Goal: Task Accomplishment & Management: Manage account settings

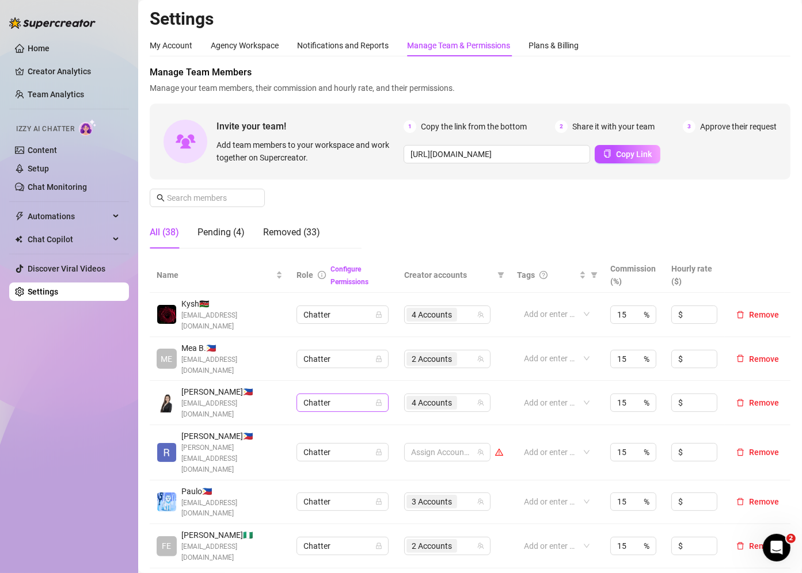
scroll to position [184, 0]
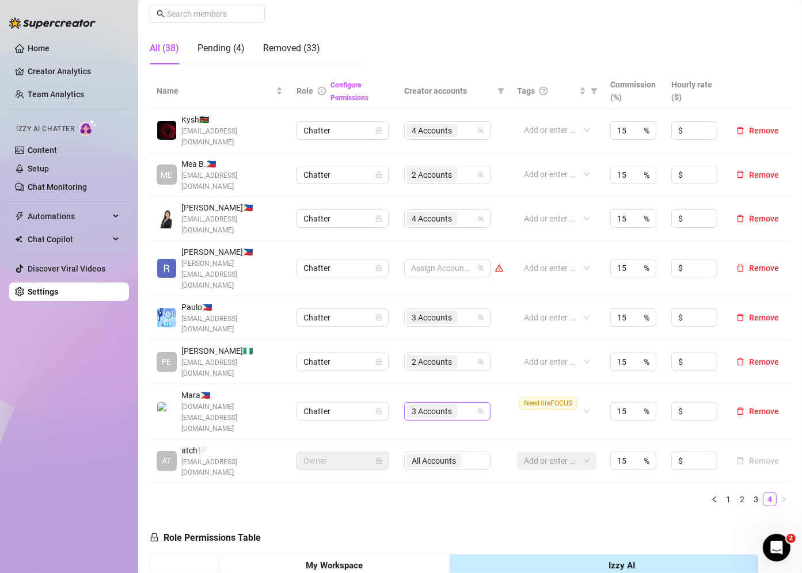
click at [464, 403] on div "3 Accounts" at bounding box center [441, 411] width 70 height 16
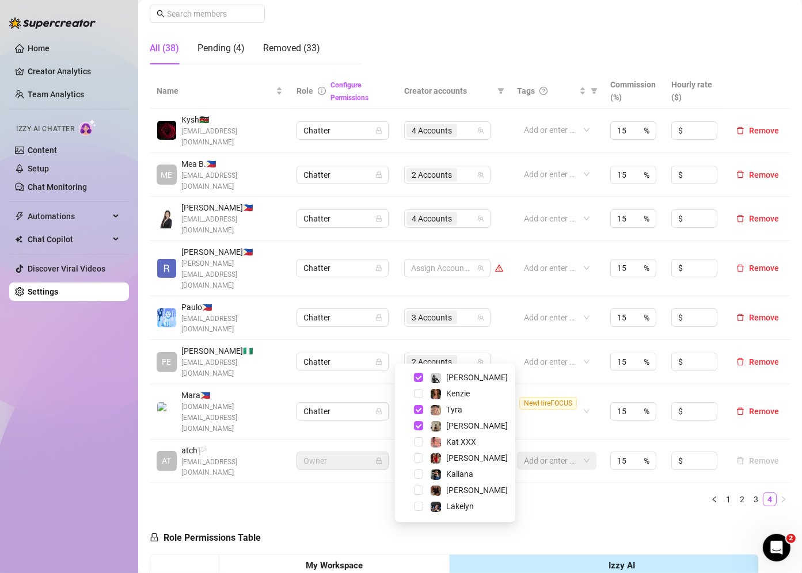
scroll to position [92, 0]
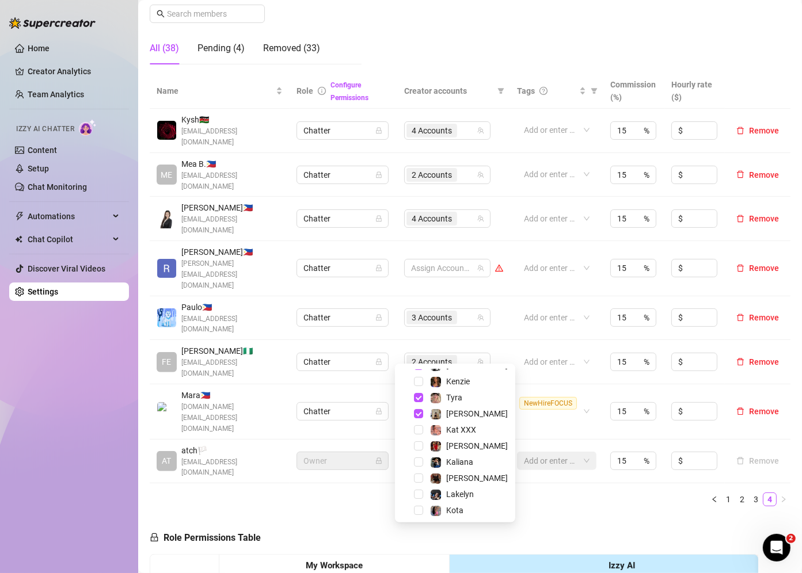
click at [534, 409] on div "Name Role Configure Permissions Creator accounts Tags Commission (%) Hourly rat…" at bounding box center [470, 290] width 641 height 433
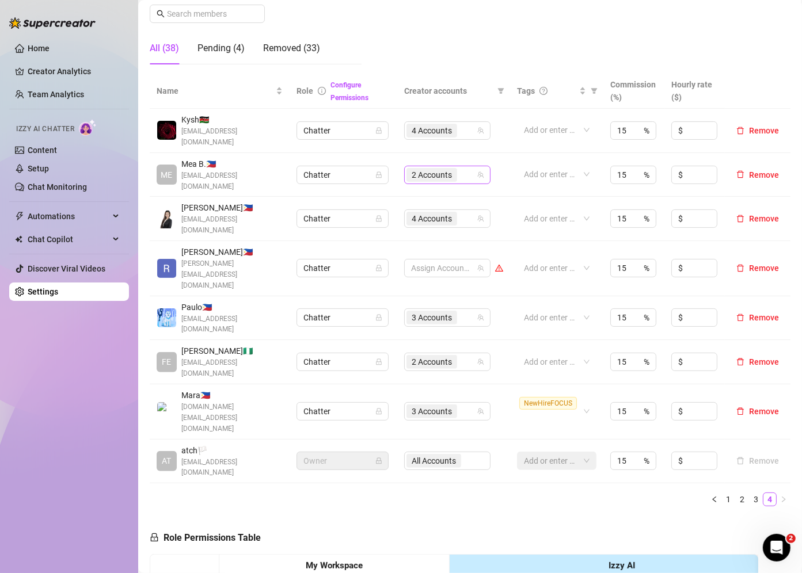
click at [459, 170] on div "2 Accounts" at bounding box center [441, 175] width 70 height 16
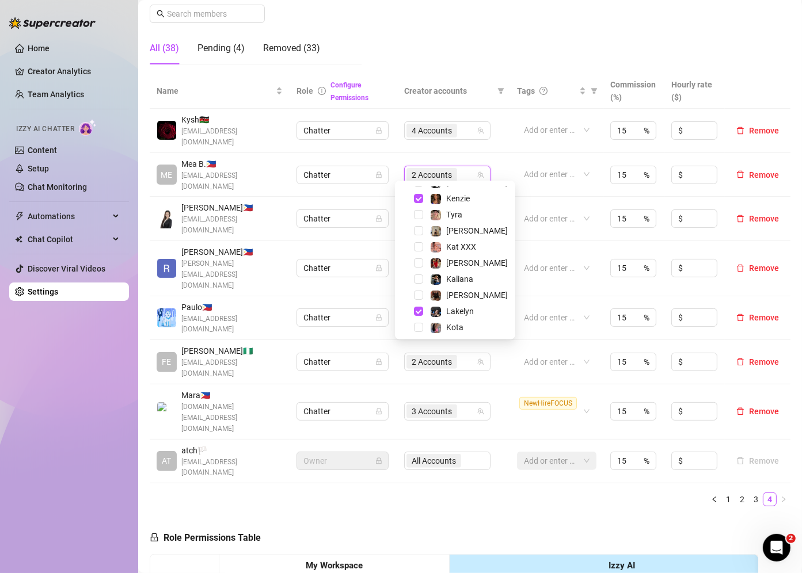
click at [468, 493] on ul "1 2 3 4" at bounding box center [470, 500] width 641 height 14
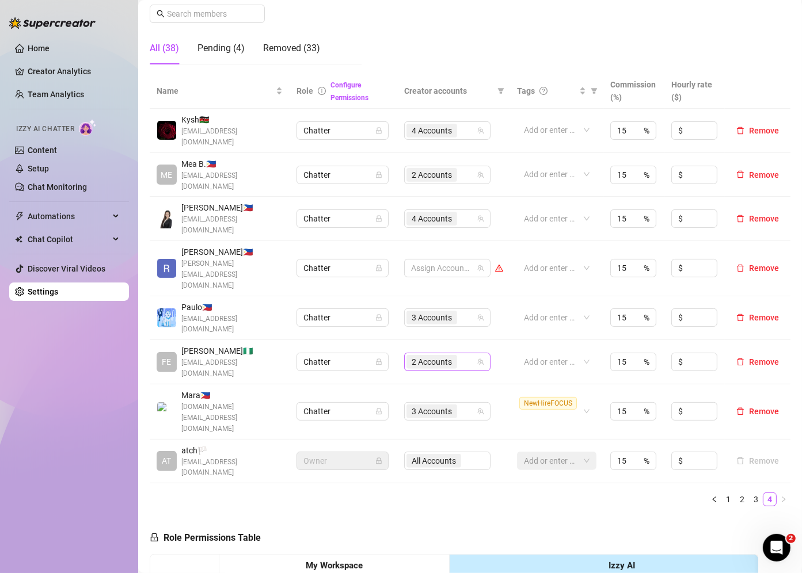
click at [454, 354] on div "2 Accounts" at bounding box center [441, 362] width 70 height 16
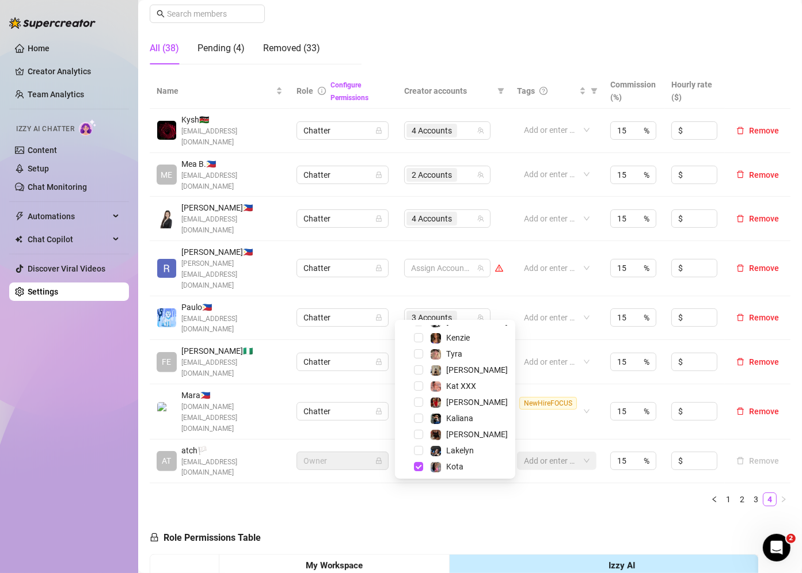
click at [558, 436] on div "Name Role Configure Permissions Creator accounts Tags Commission (%) Hourly rat…" at bounding box center [470, 295] width 641 height 442
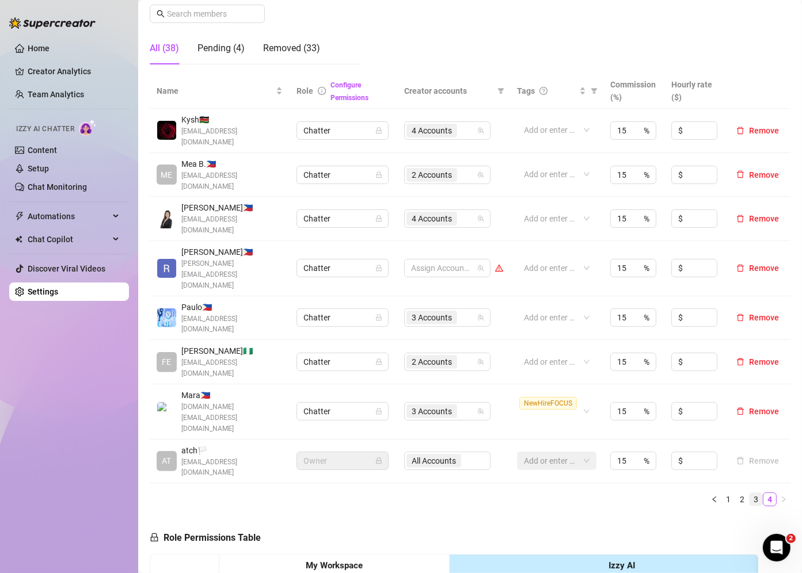
click at [749, 493] on link "3" at bounding box center [755, 499] width 13 height 13
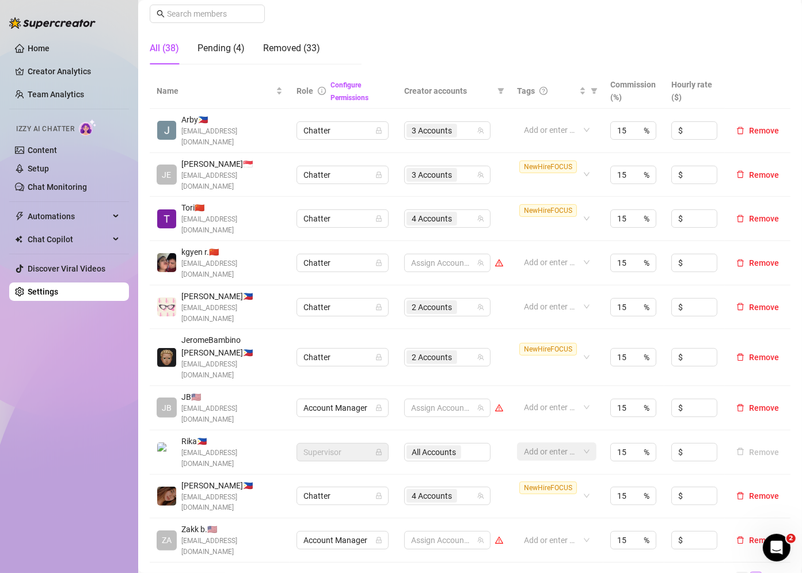
click at [736, 573] on link "2" at bounding box center [742, 579] width 13 height 13
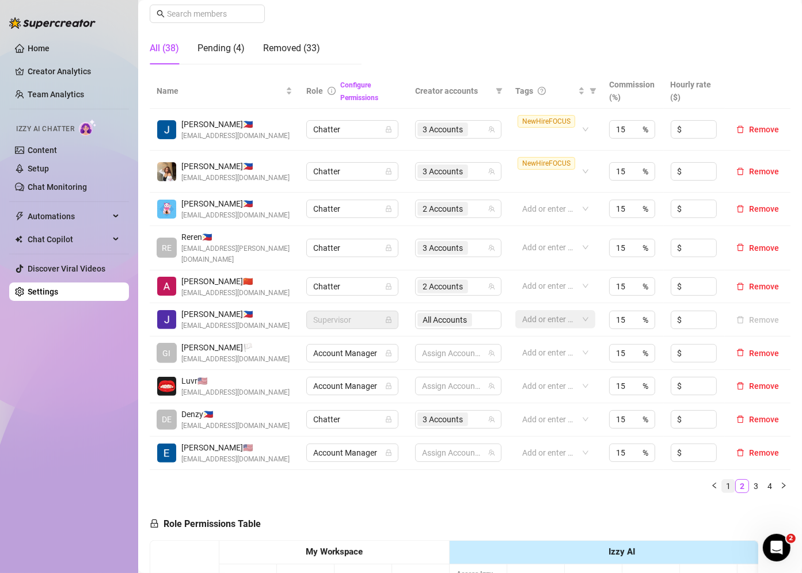
click at [722, 480] on link "1" at bounding box center [728, 486] width 13 height 13
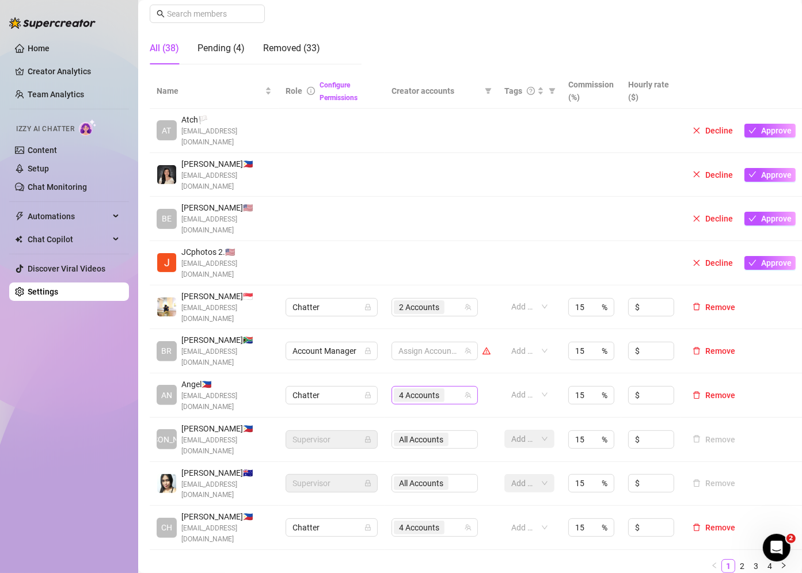
click at [451, 387] on div "4 Accounts" at bounding box center [429, 395] width 70 height 16
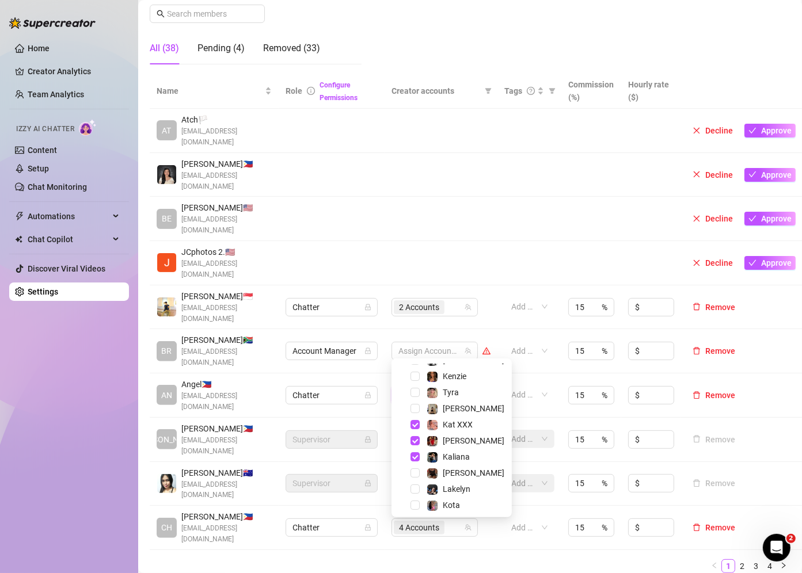
click at [559, 559] on ul "1 2 3 4" at bounding box center [470, 566] width 641 height 14
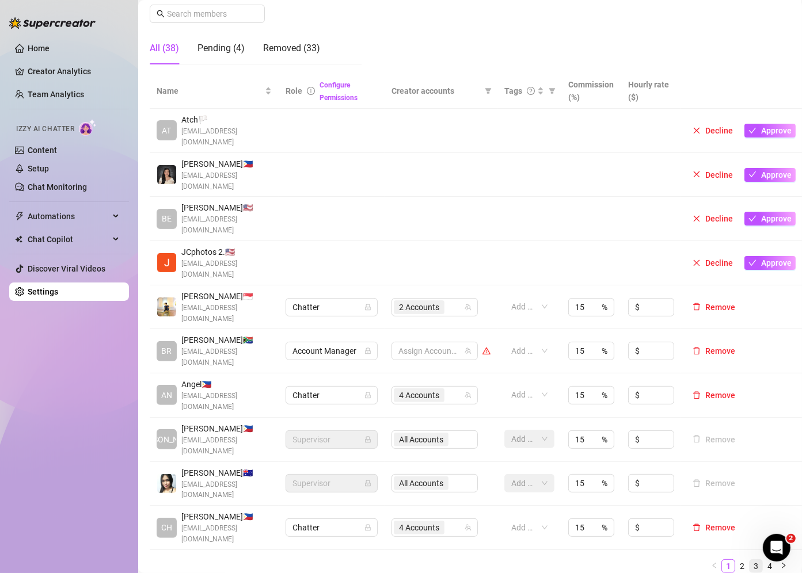
click at [749, 560] on link "3" at bounding box center [755, 566] width 13 height 13
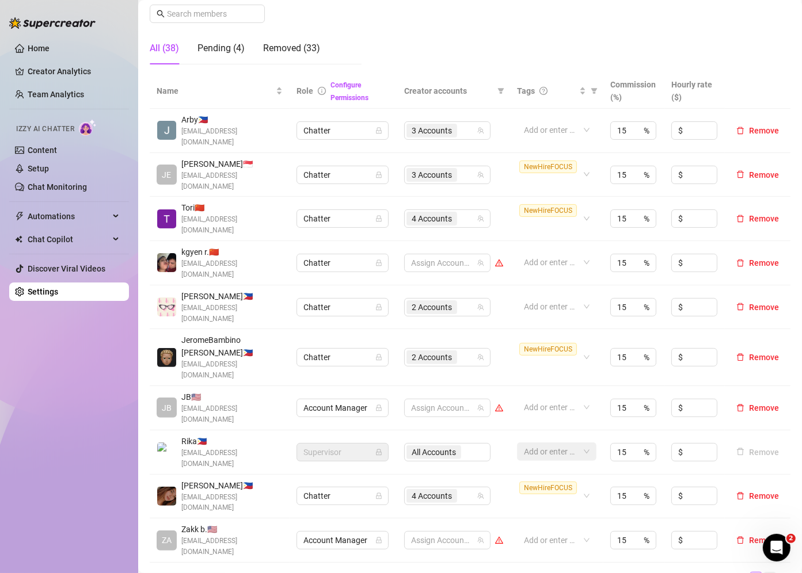
click at [763, 573] on link "4" at bounding box center [769, 579] width 13 height 13
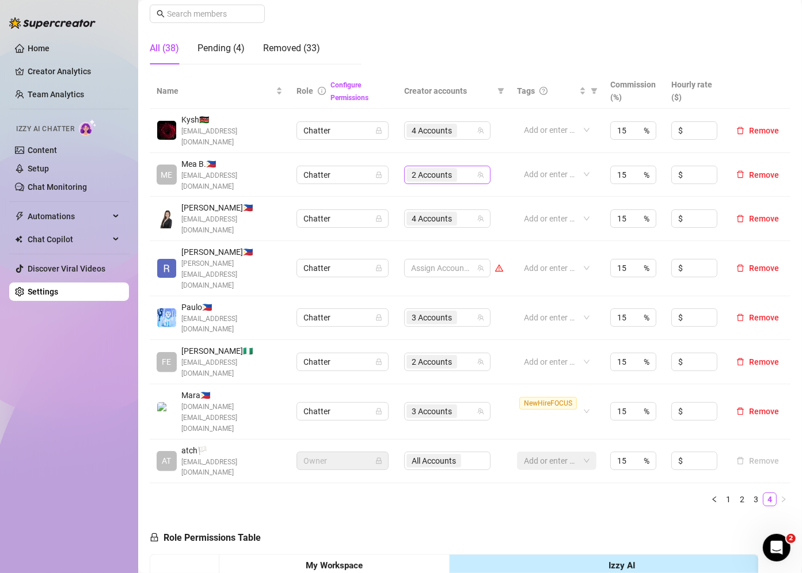
click at [458, 170] on div "2 Accounts" at bounding box center [441, 175] width 70 height 16
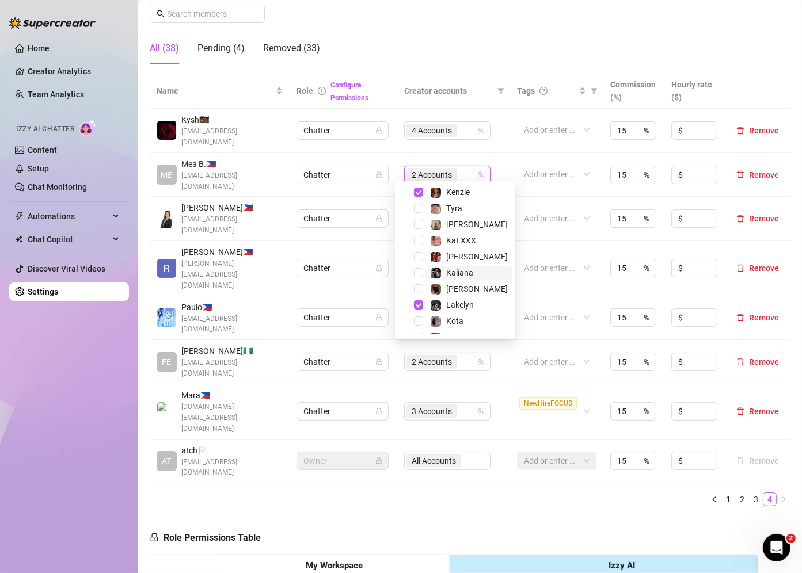
scroll to position [110, 0]
